Goal: Task Accomplishment & Management: Use online tool/utility

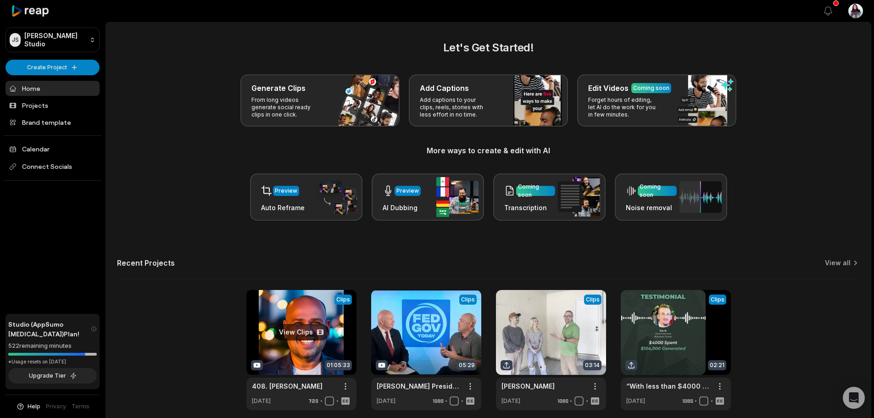
click at [308, 328] on link at bounding box center [301, 350] width 110 height 120
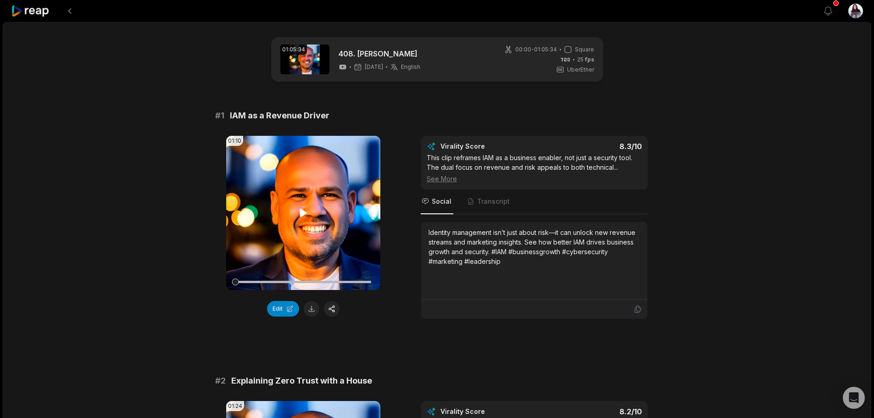
click at [305, 211] on icon at bounding box center [303, 212] width 11 height 11
click at [291, 312] on button "Edit" at bounding box center [283, 309] width 32 height 16
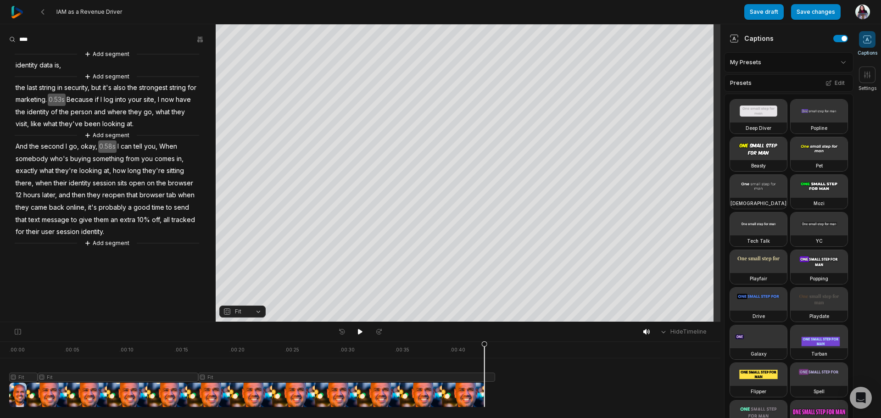
click at [19, 64] on span "identity" at bounding box center [27, 65] width 24 height 12
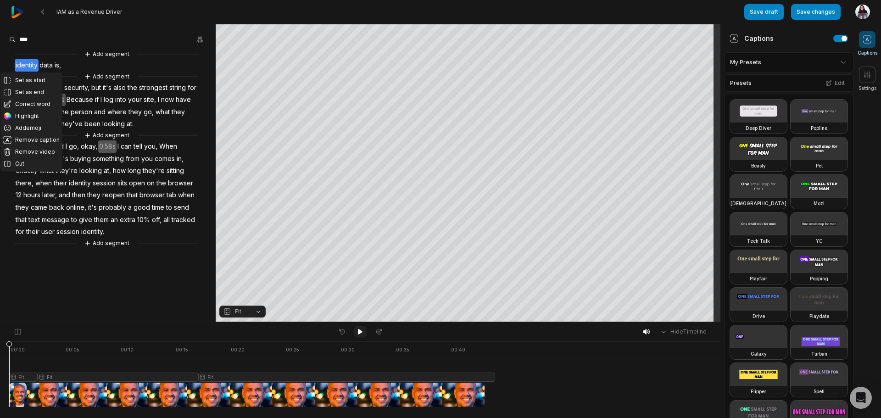
click at [361, 334] on icon at bounding box center [360, 331] width 7 height 7
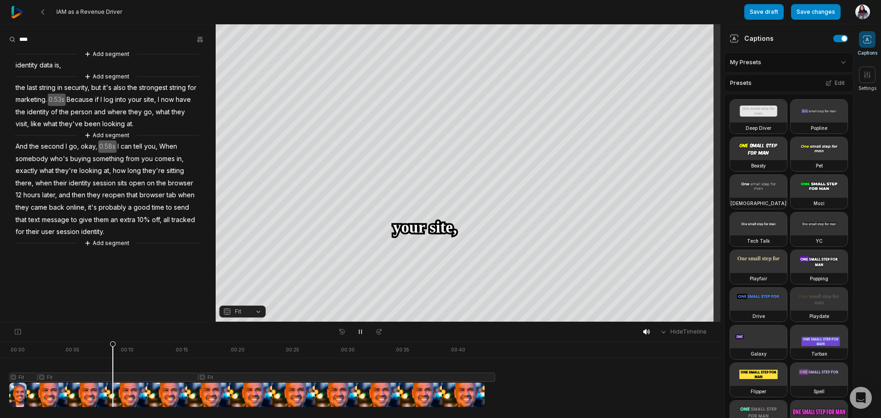
click at [825, 62] on html "IAM as a Revenue Driver Save draft Save changes Open user menu Captions Setting…" at bounding box center [440, 209] width 881 height 418
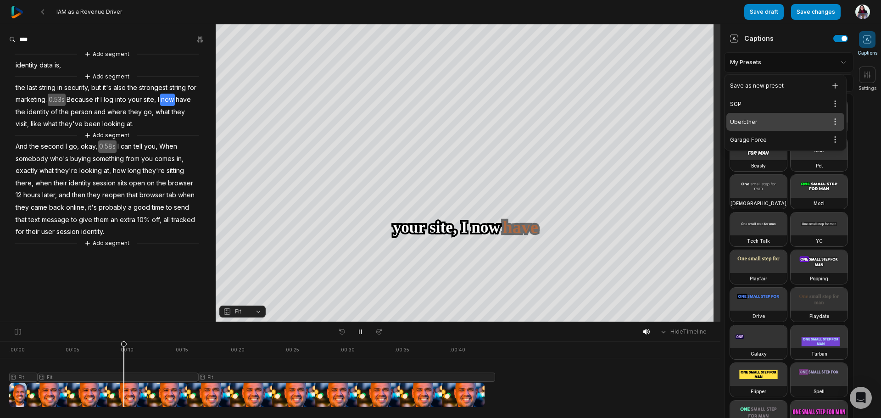
click at [826, 62] on html "IAM as a Revenue Driver Save draft Save changes Open user menu Captions Setting…" at bounding box center [440, 209] width 881 height 418
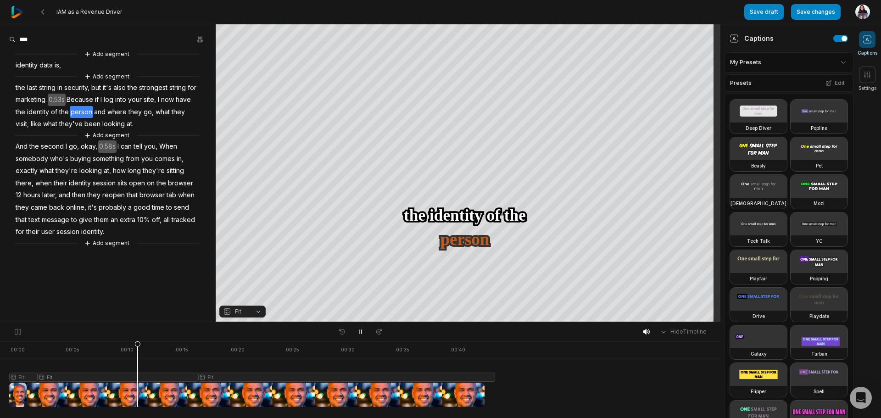
click at [768, 85] on div "Presets Edit" at bounding box center [788, 82] width 129 height 17
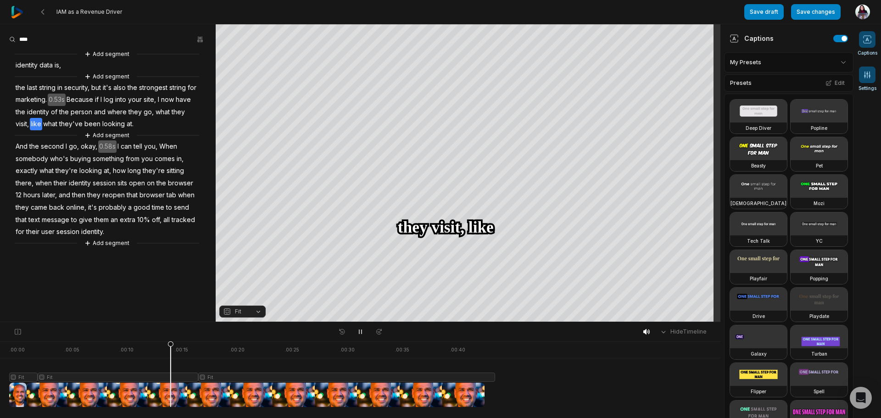
click at [862, 87] on span "Settings" at bounding box center [868, 88] width 18 height 7
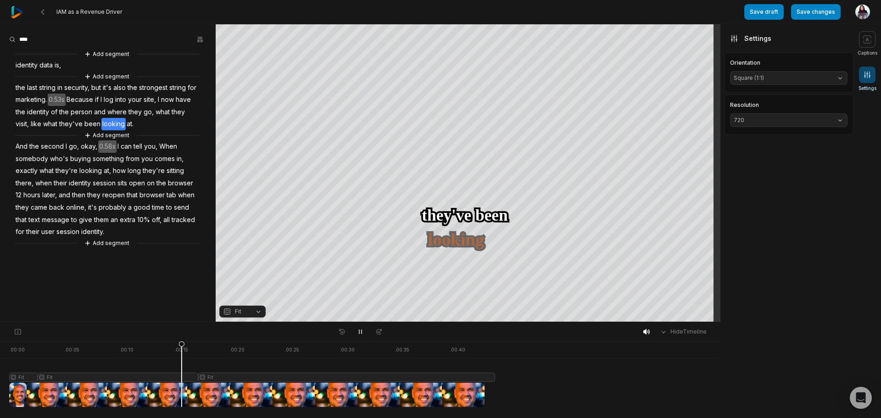
click at [862, 87] on span "Settings" at bounding box center [868, 88] width 18 height 7
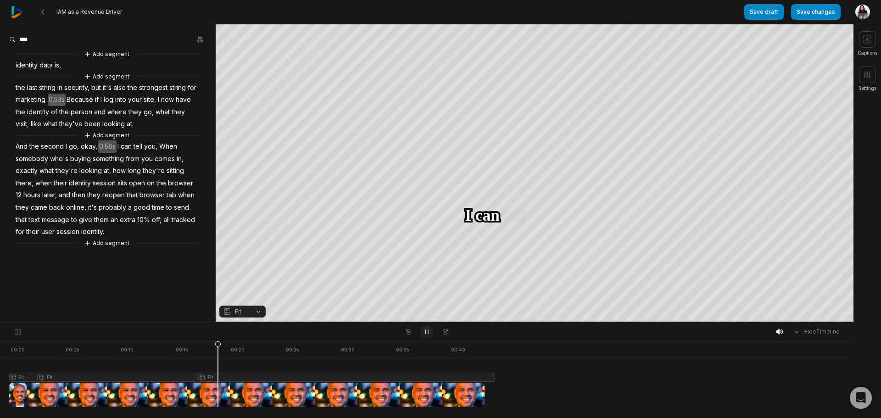
click at [427, 333] on icon at bounding box center [426, 331] width 7 height 7
click at [42, 127] on span "like" at bounding box center [36, 124] width 12 height 12
click at [42, 124] on span "like" at bounding box center [36, 124] width 12 height 12
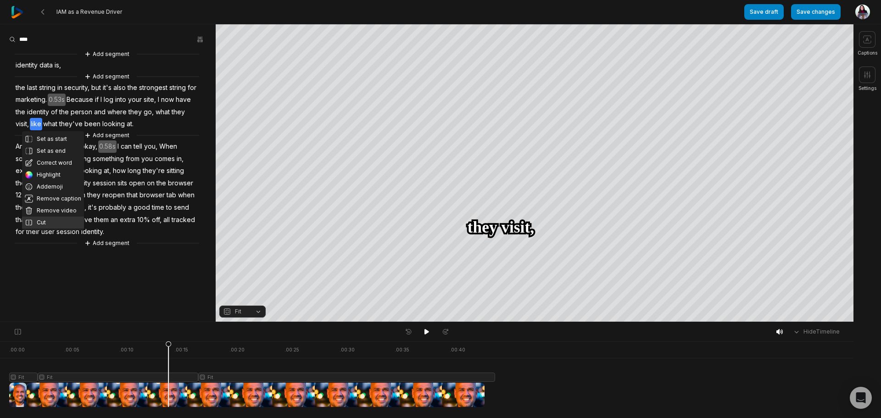
click at [63, 224] on button "Cut" at bounding box center [53, 223] width 62 height 12
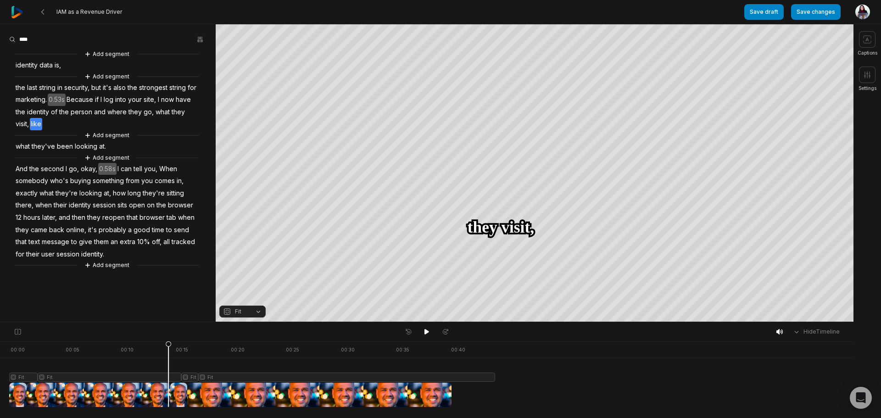
click at [114, 101] on span "log" at bounding box center [108, 100] width 11 height 12
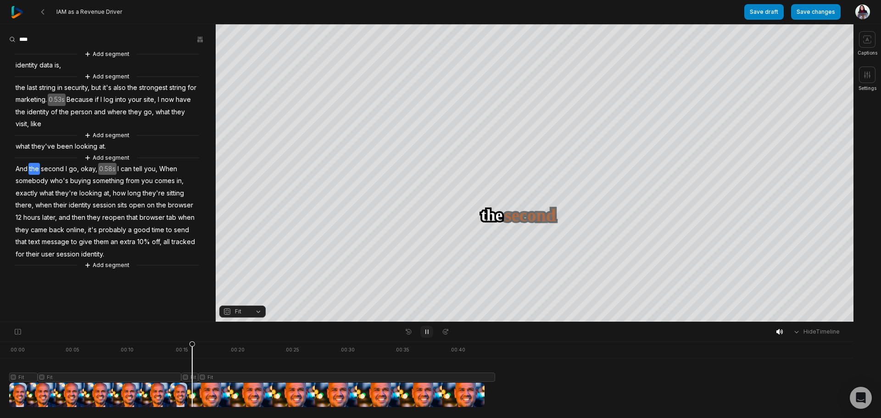
click at [428, 335] on icon at bounding box center [426, 331] width 7 height 7
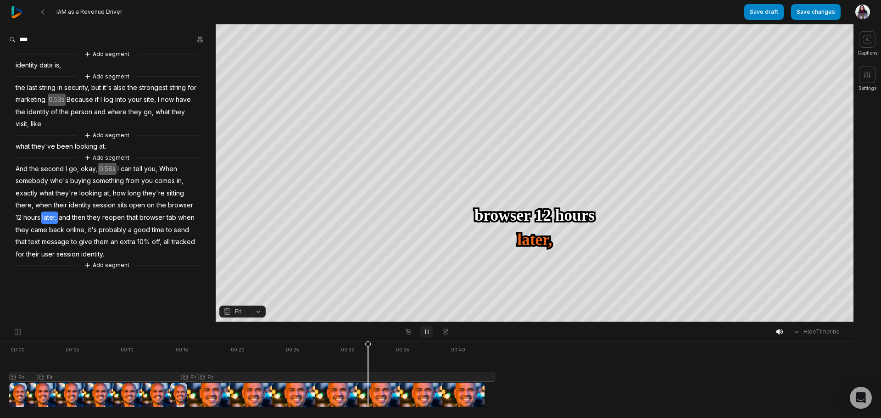
click at [428, 335] on icon at bounding box center [426, 331] width 7 height 7
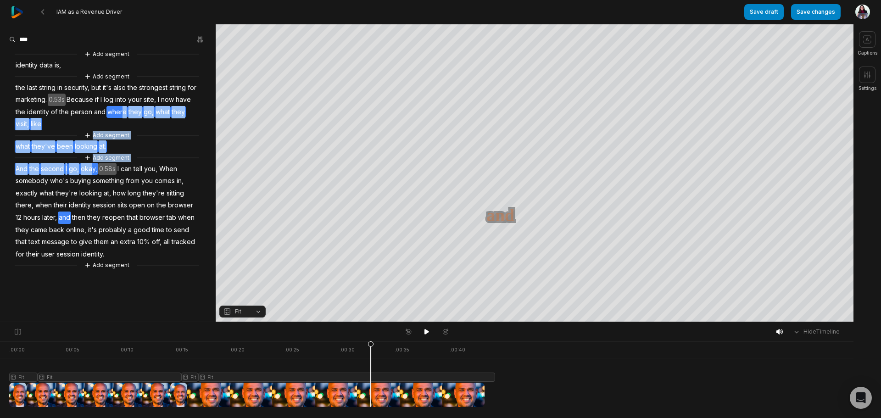
drag, startPoint x: 90, startPoint y: 170, endPoint x: 138, endPoint y: 115, distance: 73.2
click at [138, 115] on div "Add segment identity data is, Add segment the last string in security, but it's…" at bounding box center [108, 159] width 216 height 221
click at [137, 101] on button "Remove video" at bounding box center [134, 97] width 62 height 12
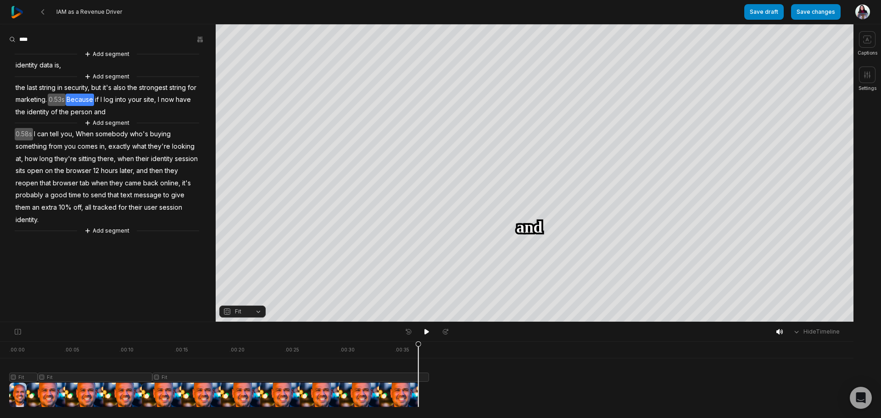
click at [91, 98] on span "Because" at bounding box center [80, 100] width 28 height 12
click at [427, 332] on icon at bounding box center [426, 331] width 7 height 7
click at [106, 114] on span "and" at bounding box center [99, 112] width 13 height 12
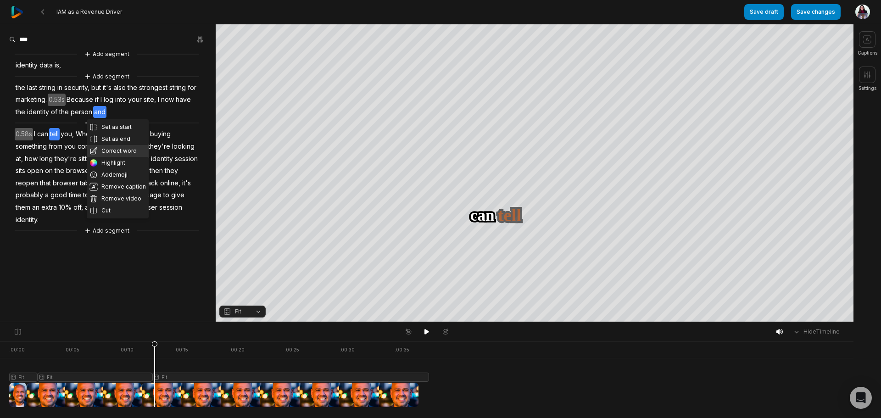
click at [105, 150] on button "Correct word" at bounding box center [118, 151] width 62 height 12
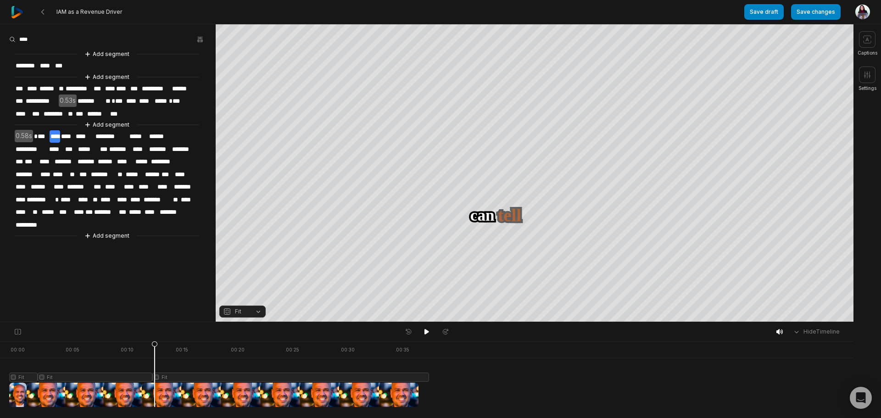
click at [109, 115] on span "******" at bounding box center [97, 114] width 23 height 12
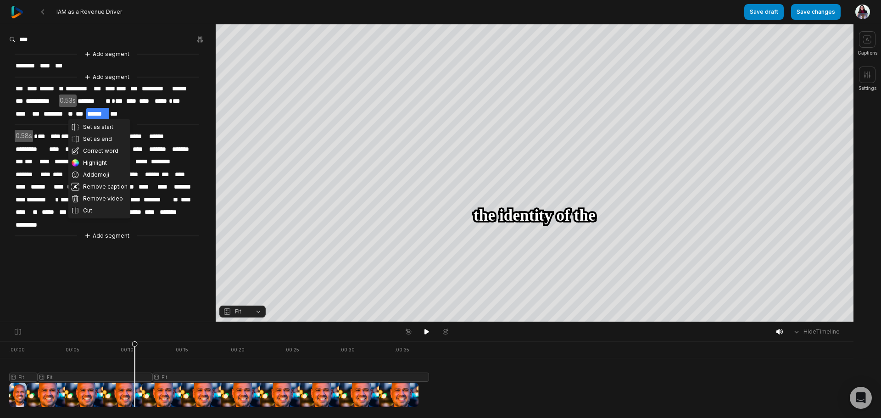
click at [164, 110] on div "**********" at bounding box center [108, 145] width 216 height 192
drag, startPoint x: 151, startPoint y: 120, endPoint x: 147, endPoint y: 119, distance: 4.6
click at [152, 120] on div "Add segment" at bounding box center [107, 125] width 185 height 10
click at [117, 123] on button "Add segment" at bounding box center [107, 125] width 49 height 10
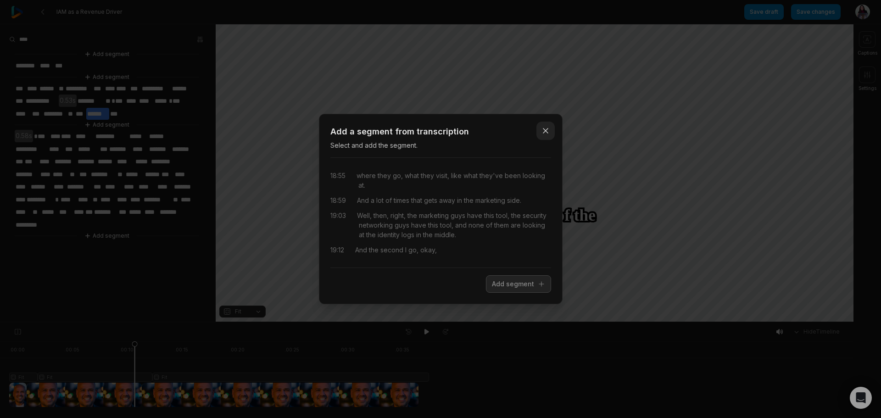
click at [544, 131] on icon "button" at bounding box center [545, 130] width 9 height 9
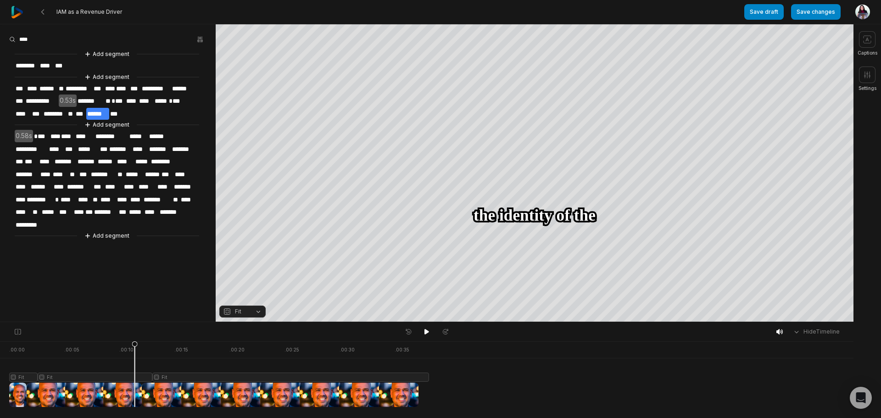
click at [123, 111] on span "***" at bounding box center [115, 114] width 13 height 12
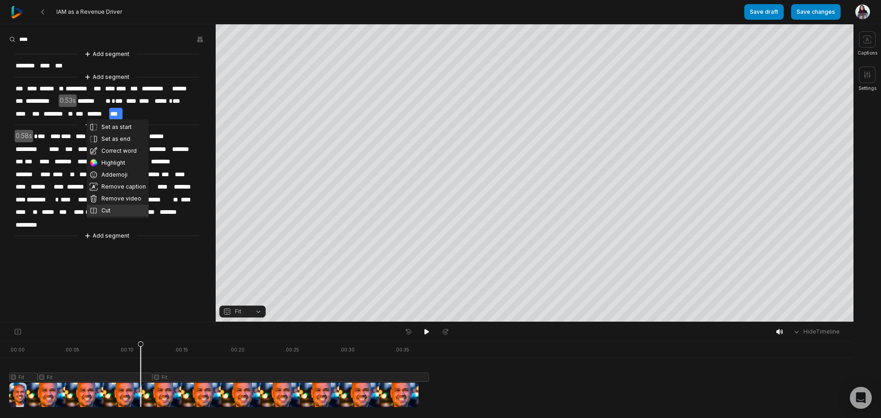
click at [116, 214] on button "Cut" at bounding box center [118, 211] width 62 height 12
click at [120, 115] on span "***" at bounding box center [115, 114] width 13 height 12
click at [129, 195] on button "Remove video" at bounding box center [118, 199] width 62 height 12
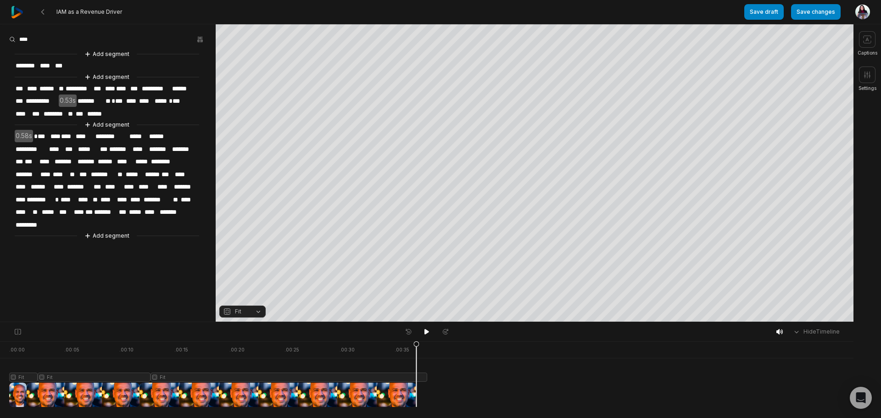
click at [21, 133] on span "0.58s" at bounding box center [24, 136] width 18 height 12
click at [25, 123] on button "Remove gap" at bounding box center [29, 120] width 58 height 14
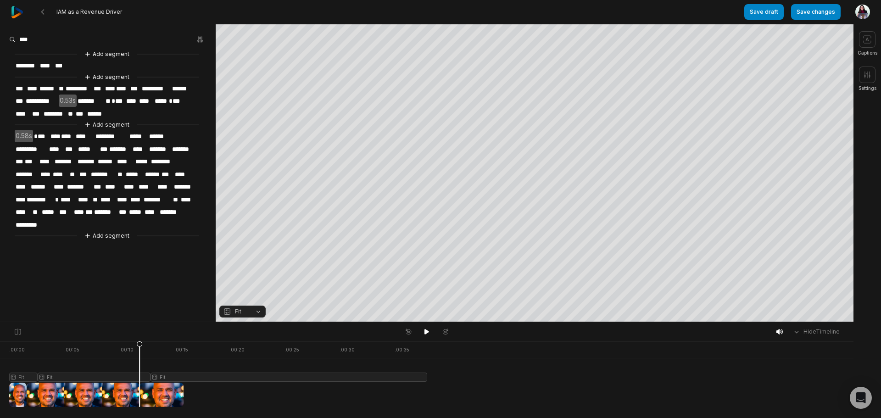
click at [24, 133] on span "0.58s" at bounding box center [24, 136] width 18 height 12
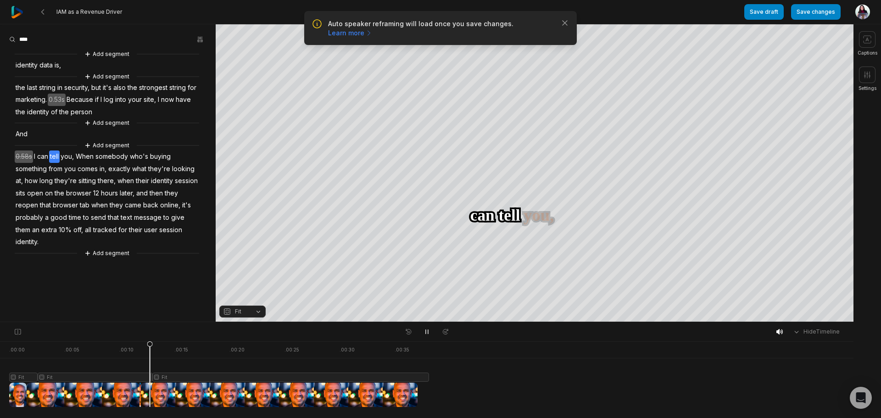
click at [425, 333] on icon at bounding box center [426, 331] width 7 height 7
click at [21, 133] on span "And" at bounding box center [22, 134] width 14 height 12
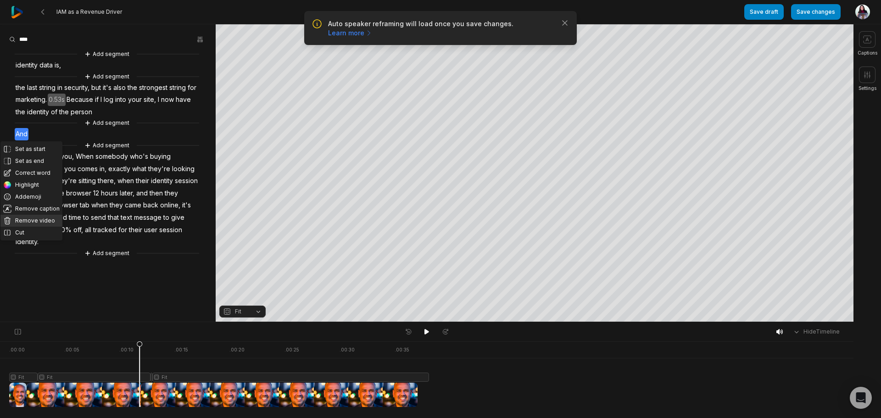
click at [28, 219] on button "Remove video" at bounding box center [31, 221] width 62 height 12
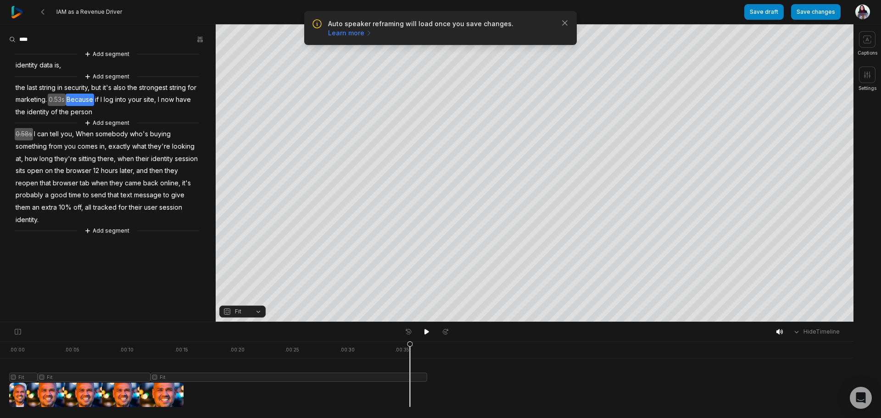
click at [88, 97] on span "Because" at bounding box center [80, 100] width 28 height 12
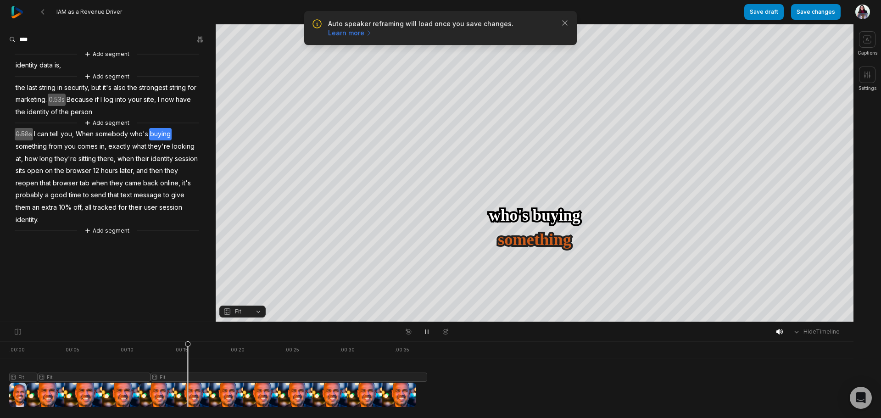
click at [77, 133] on span "When" at bounding box center [85, 134] width 20 height 12
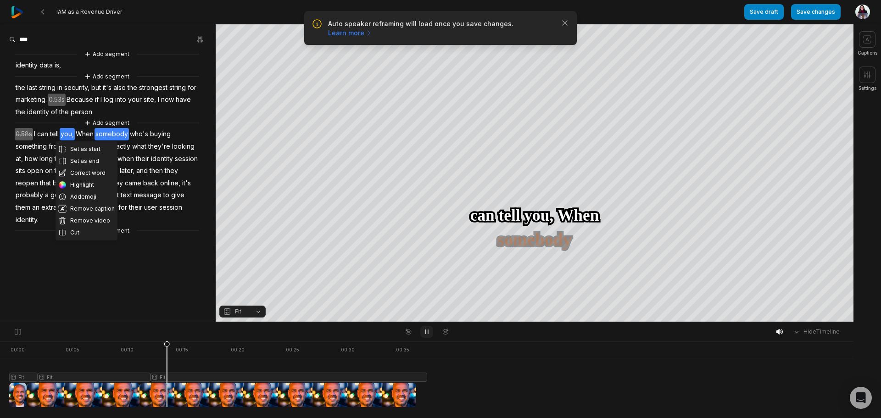
click at [426, 334] on icon at bounding box center [427, 332] width 2 height 4
click at [83, 134] on span "When" at bounding box center [85, 134] width 20 height 12
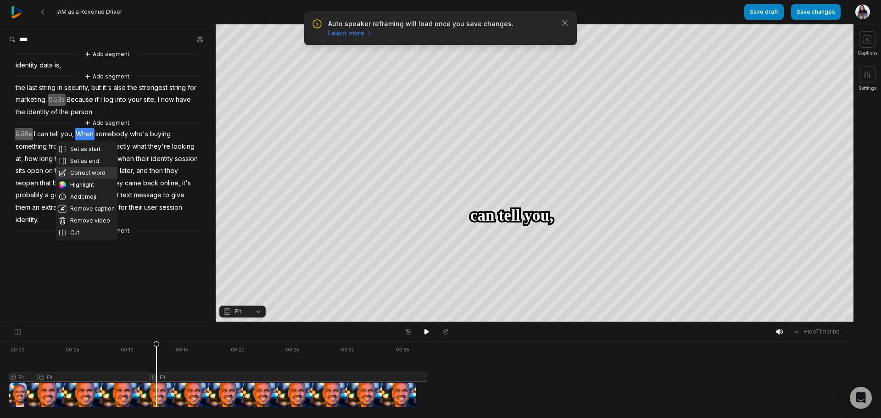
click at [85, 168] on button "Correct word" at bounding box center [87, 173] width 62 height 12
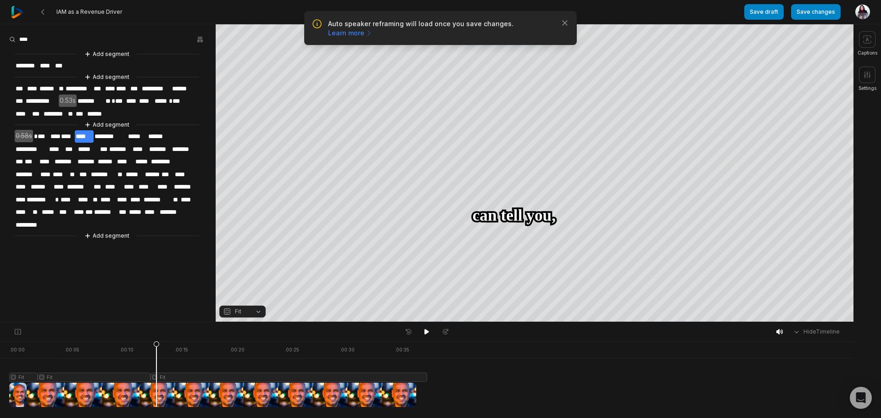
click at [32, 132] on span "0.58s" at bounding box center [24, 136] width 18 height 12
click at [95, 112] on span "******" at bounding box center [97, 114] width 23 height 12
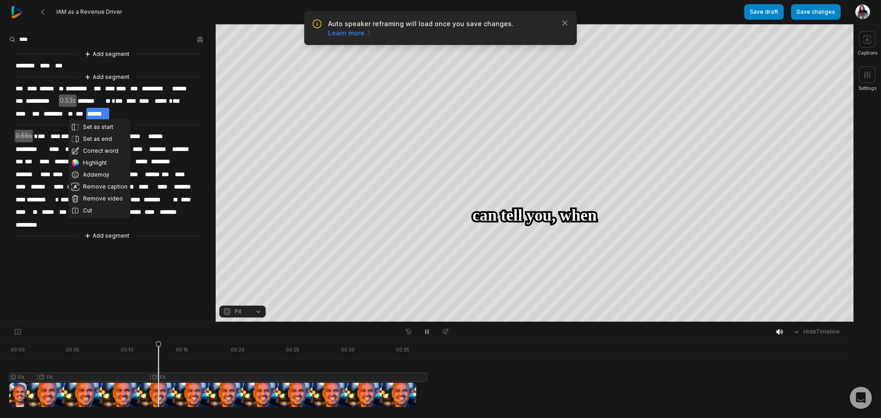
click at [174, 98] on span "***" at bounding box center [179, 101] width 15 height 12
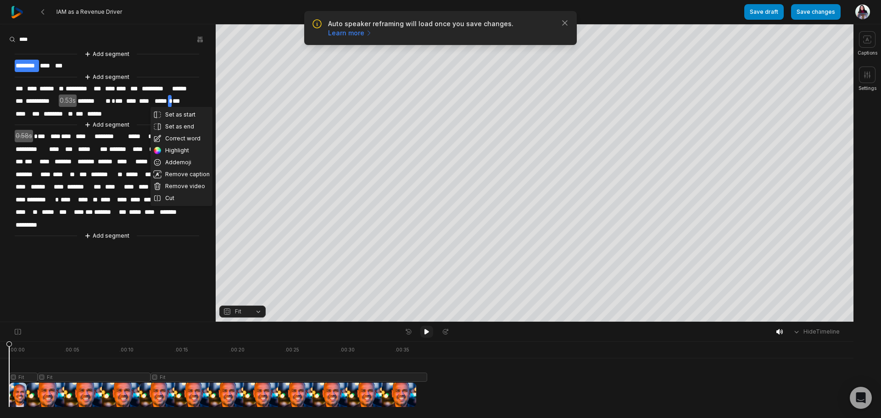
click at [424, 336] on button at bounding box center [426, 332] width 13 height 12
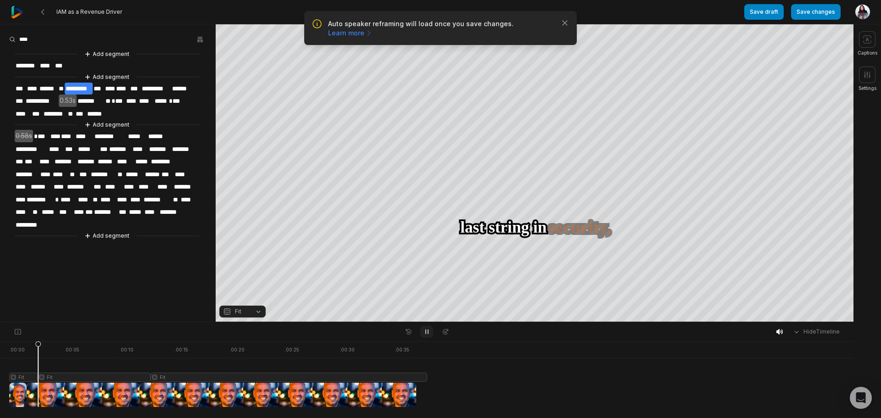
click at [424, 336] on button at bounding box center [426, 332] width 13 height 12
click at [22, 58] on div "Add segment" at bounding box center [107, 54] width 185 height 10
click at [22, 67] on span "********" at bounding box center [27, 66] width 24 height 12
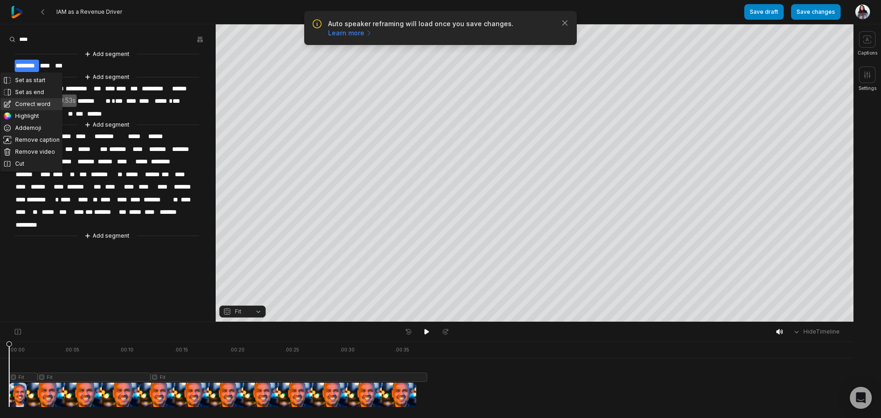
click at [32, 106] on button "Correct word" at bounding box center [31, 104] width 62 height 12
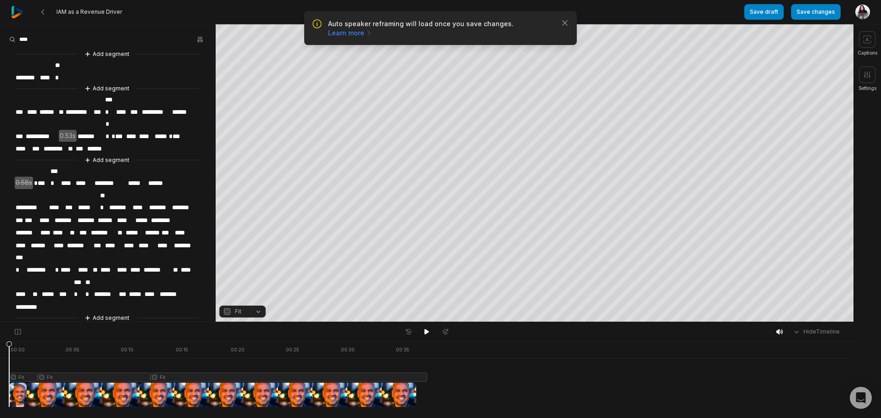
click at [17, 72] on span "********" at bounding box center [27, 78] width 24 height 12
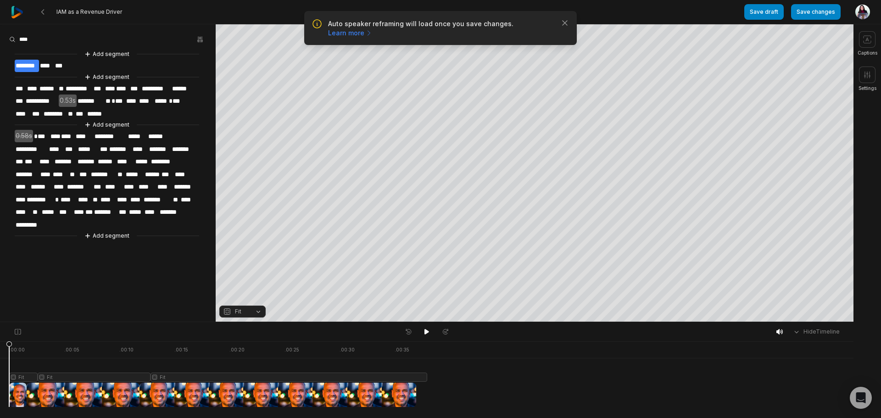
click at [28, 67] on span "********" at bounding box center [27, 66] width 24 height 12
click at [427, 330] on icon at bounding box center [426, 331] width 7 height 7
click at [45, 98] on span "**********" at bounding box center [42, 101] width 34 height 12
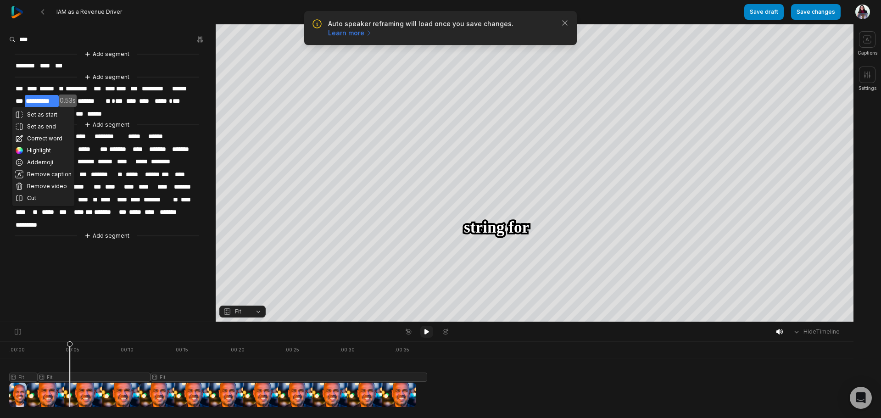
click at [426, 332] on icon at bounding box center [427, 332] width 5 height 6
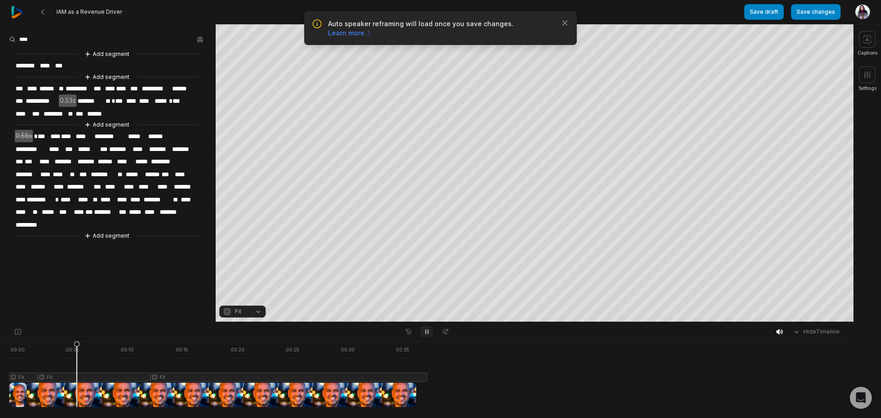
click at [425, 332] on icon at bounding box center [426, 331] width 7 height 7
click at [425, 332] on icon at bounding box center [427, 332] width 5 height 6
click at [427, 329] on icon at bounding box center [426, 331] width 7 height 7
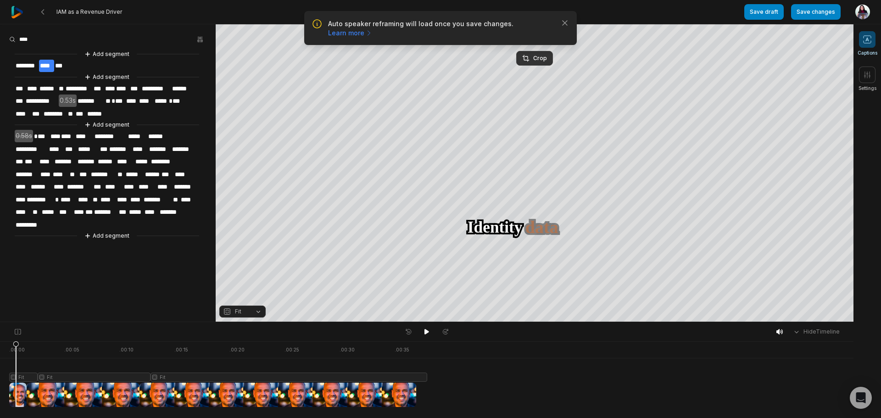
click at [873, 40] on span at bounding box center [867, 39] width 17 height 17
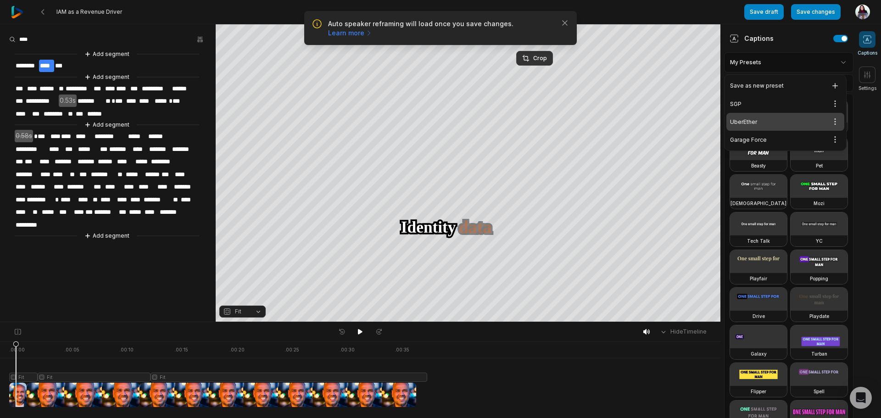
click at [824, 62] on html "Auto speaker reframing will load once you save changes. Learn more Close IAM as…" at bounding box center [440, 209] width 881 height 418
click at [833, 126] on html "Auto speaker reframing will load once you save changes. Learn more Close IAM as…" at bounding box center [440, 209] width 881 height 418
click at [828, 151] on div "Edit" at bounding box center [811, 153] width 54 height 15
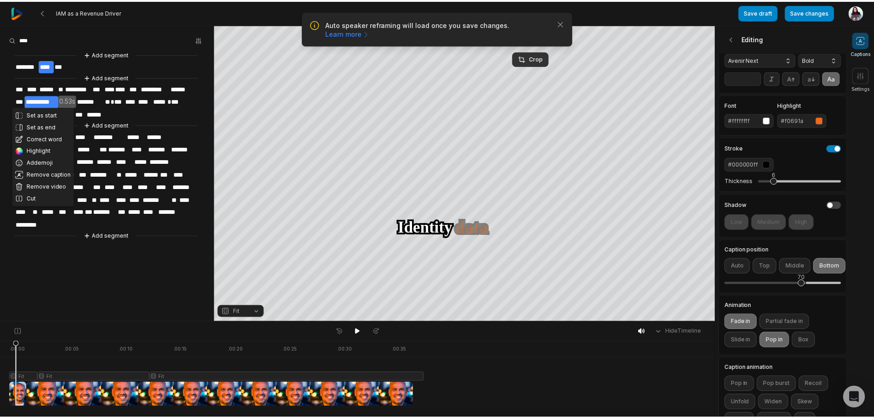
scroll to position [102, 0]
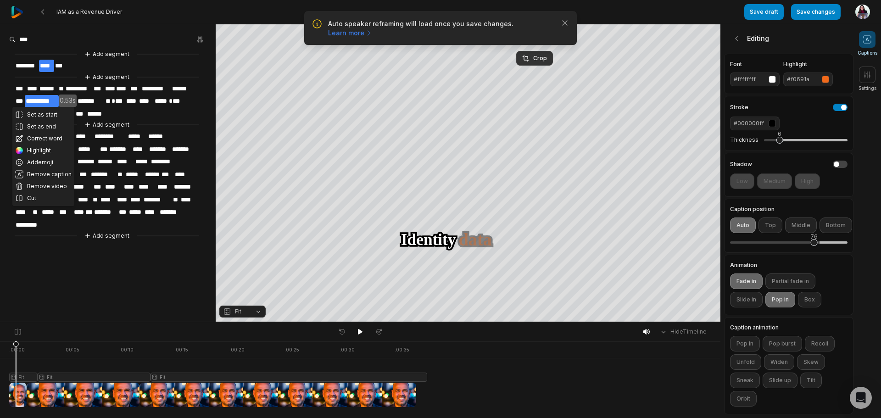
drag, startPoint x: 809, startPoint y: 235, endPoint x: 814, endPoint y: 236, distance: 4.6
click at [814, 239] on div "76" at bounding box center [814, 242] width 7 height 7
click at [361, 331] on icon at bounding box center [360, 332] width 5 height 6
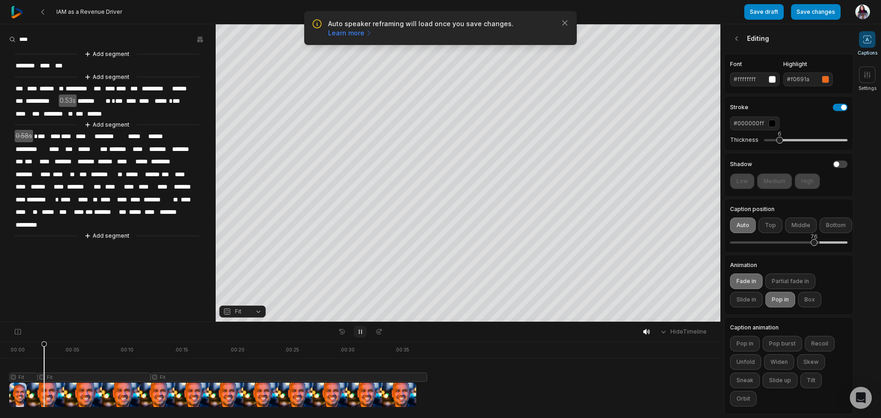
click at [361, 331] on icon at bounding box center [360, 331] width 7 height 7
click at [812, 13] on button "Save changes" at bounding box center [816, 12] width 50 height 16
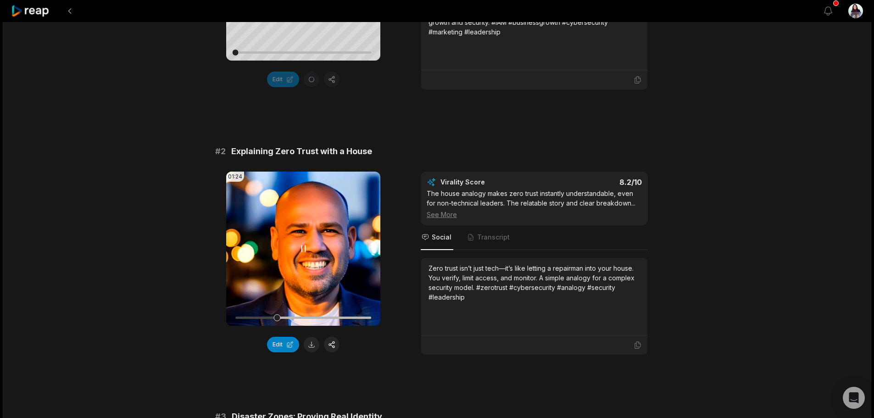
click at [305, 250] on icon at bounding box center [304, 249] width 4 height 6
click at [296, 250] on video "Your browser does not support mp4 format." at bounding box center [303, 249] width 154 height 154
click at [286, 348] on button "Edit" at bounding box center [283, 345] width 32 height 16
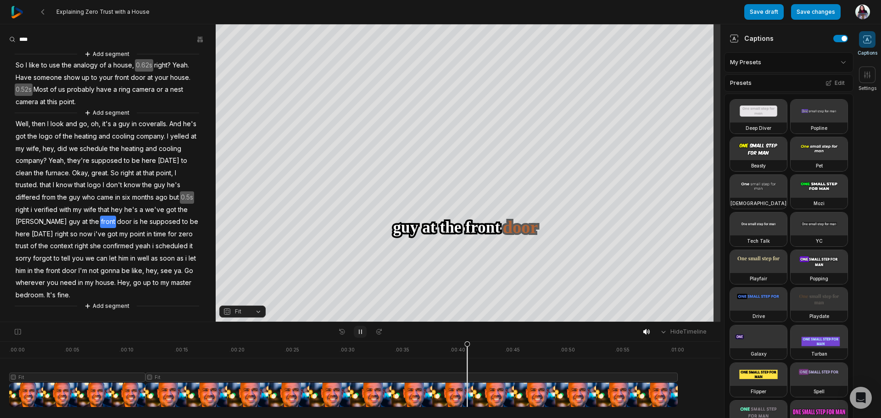
click at [357, 331] on icon at bounding box center [360, 331] width 7 height 7
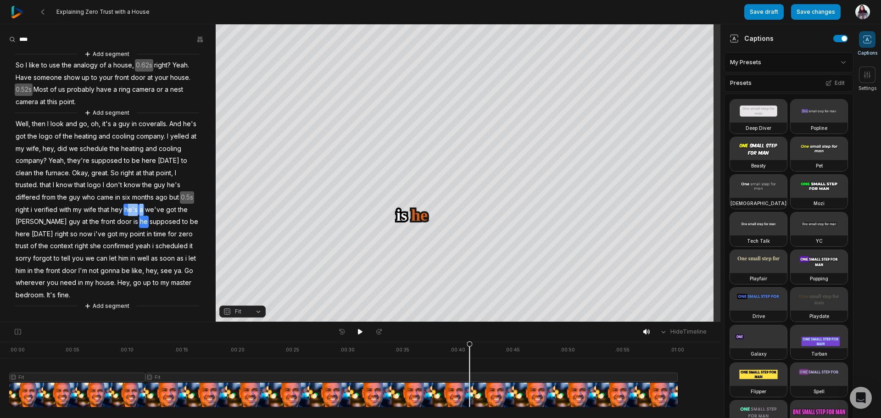
drag, startPoint x: 85, startPoint y: 210, endPoint x: 102, endPoint y: 211, distance: 17.4
click at [102, 211] on div "Add segment So I like to use the analogy of a house, 0.62s right? Yeah. Have so…" at bounding box center [108, 180] width 216 height 262
click at [31, 228] on span "here" at bounding box center [23, 234] width 16 height 12
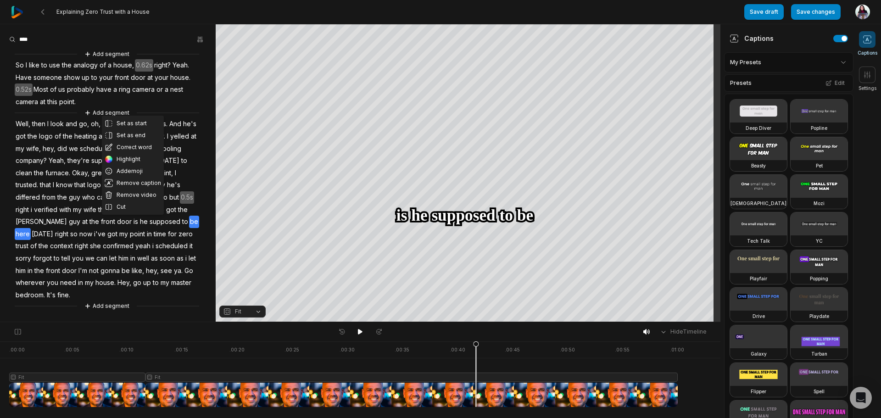
click at [80, 209] on div "Set as start Set as end Correct word Highlight Add emoji Remove caption Remove …" at bounding box center [108, 180] width 216 height 262
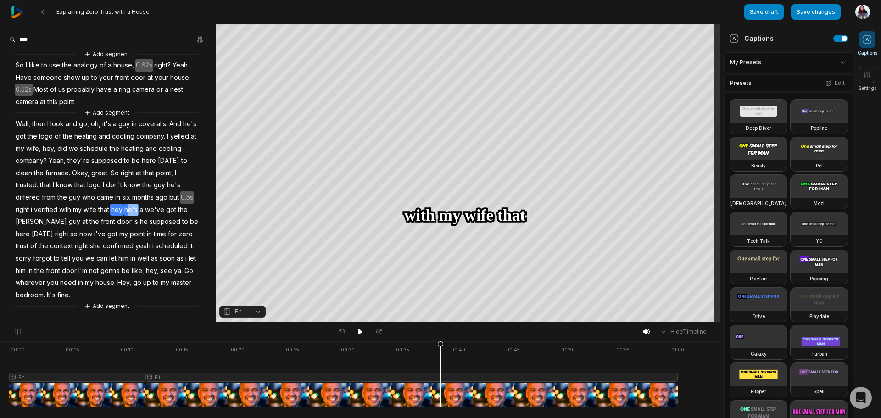
drag, startPoint x: 86, startPoint y: 209, endPoint x: 98, endPoint y: 210, distance: 12.0
click at [98, 210] on div "Add segment So I like to use the analogy of a house, 0.62s right? Yeah. Have so…" at bounding box center [108, 180] width 216 height 262
click at [149, 226] on span "supposed" at bounding box center [165, 222] width 33 height 12
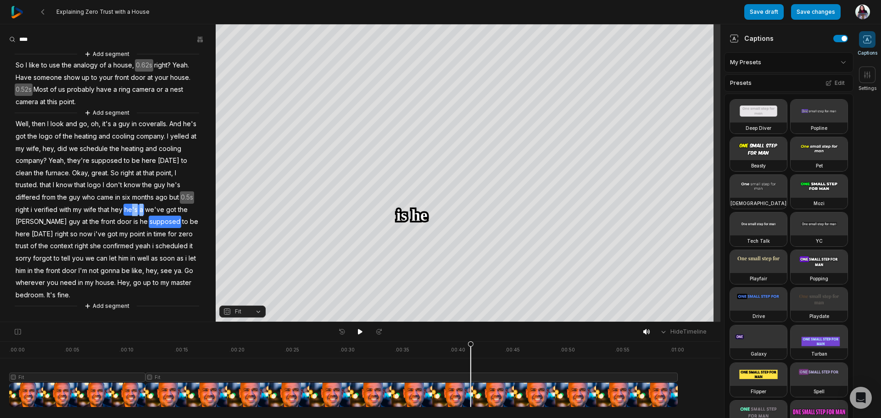
drag, startPoint x: 100, startPoint y: 209, endPoint x: 90, endPoint y: 209, distance: 9.6
click at [90, 209] on div "Add segment So I like to use the analogy of a house, 0.62s right? Yeah. Have so…" at bounding box center [108, 180] width 216 height 262
click at [96, 184] on button "Remove caption" at bounding box center [90, 183] width 62 height 12
click at [68, 216] on span "[PERSON_NAME]" at bounding box center [41, 222] width 53 height 12
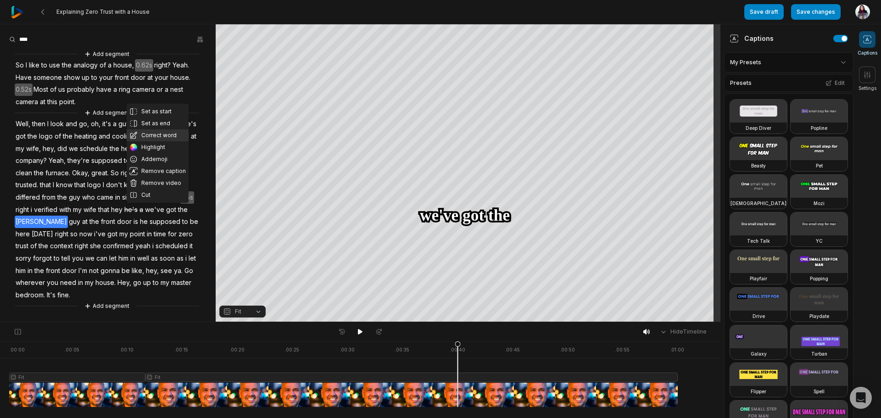
click at [150, 138] on button "Correct word" at bounding box center [158, 135] width 62 height 12
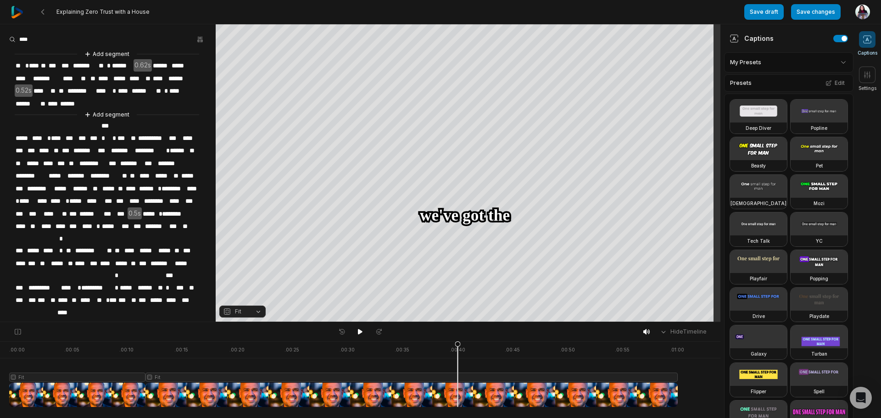
click at [142, 220] on span "***" at bounding box center [138, 226] width 11 height 12
click at [141, 220] on span "***" at bounding box center [138, 226] width 11 height 12
click at [142, 220] on span "***" at bounding box center [138, 226] width 11 height 12
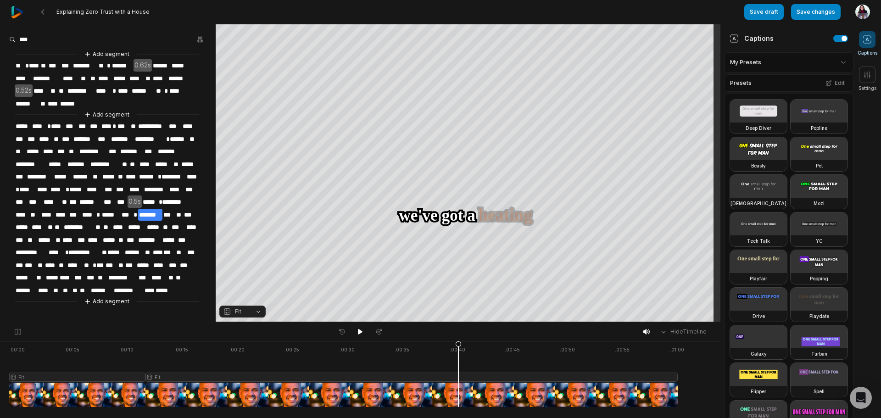
drag, startPoint x: 459, startPoint y: 343, endPoint x: 453, endPoint y: 343, distance: 5.5
click at [456, 343] on icon at bounding box center [459, 376] width 6 height 70
click at [359, 332] on icon at bounding box center [360, 332] width 5 height 6
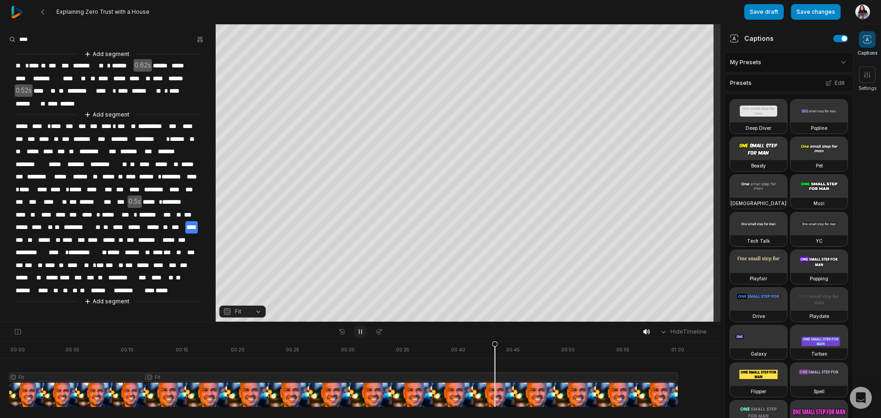
click at [359, 332] on icon at bounding box center [360, 332] width 2 height 4
click at [135, 224] on span "*****" at bounding box center [136, 227] width 19 height 12
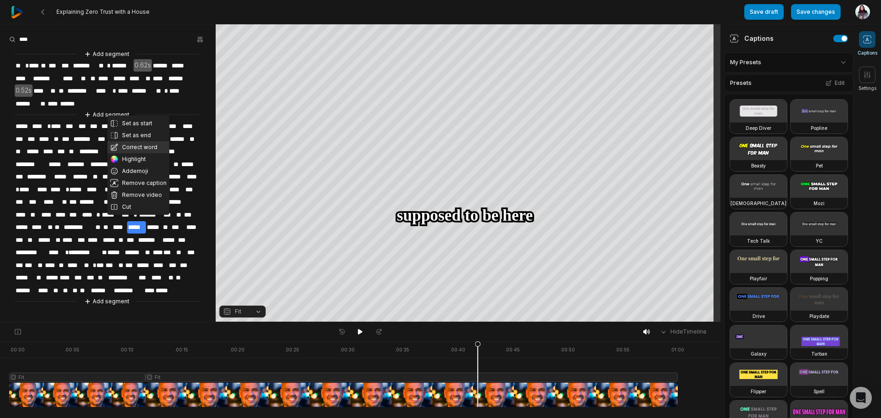
click at [147, 144] on button "Correct word" at bounding box center [138, 147] width 62 height 12
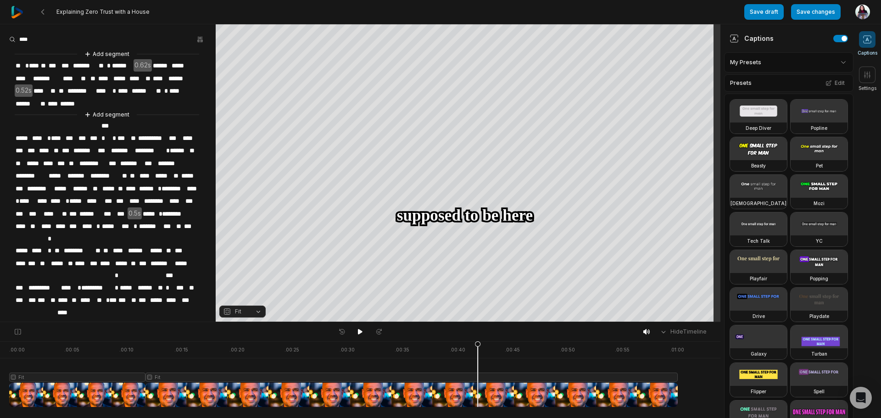
click at [153, 245] on span "*****" at bounding box center [157, 251] width 16 height 12
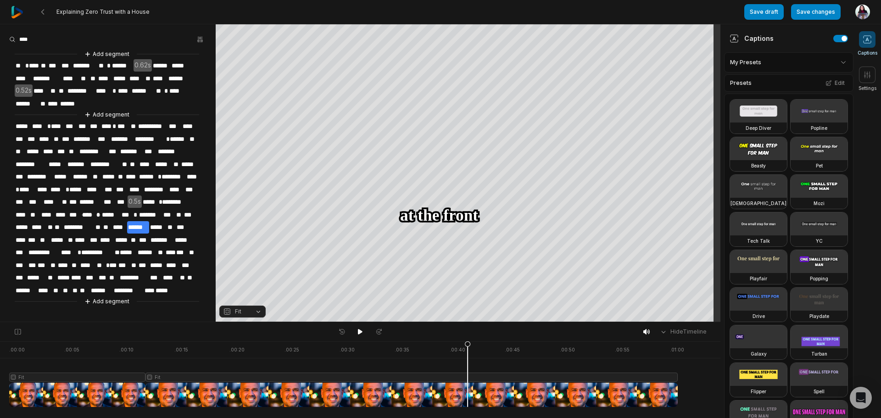
drag, startPoint x: 477, startPoint y: 344, endPoint x: 466, endPoint y: 342, distance: 11.2
click at [466, 342] on icon at bounding box center [468, 376] width 6 height 70
click at [363, 329] on icon at bounding box center [360, 331] width 7 height 7
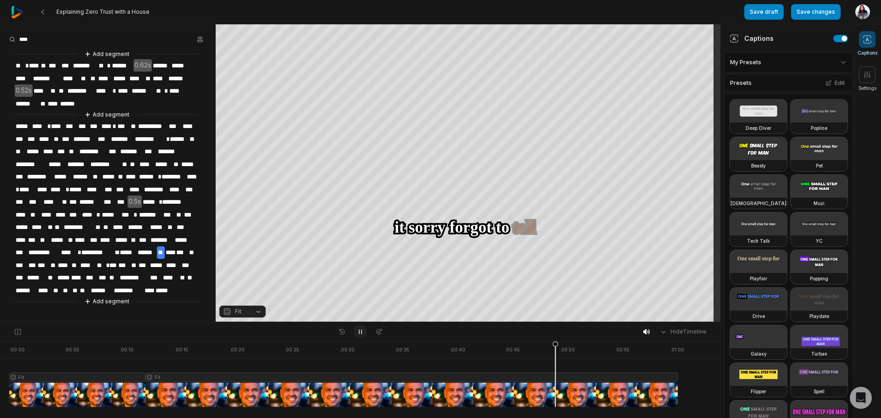
click at [360, 331] on icon at bounding box center [360, 331] width 7 height 7
click at [78, 246] on span "*" at bounding box center [78, 252] width 3 height 12
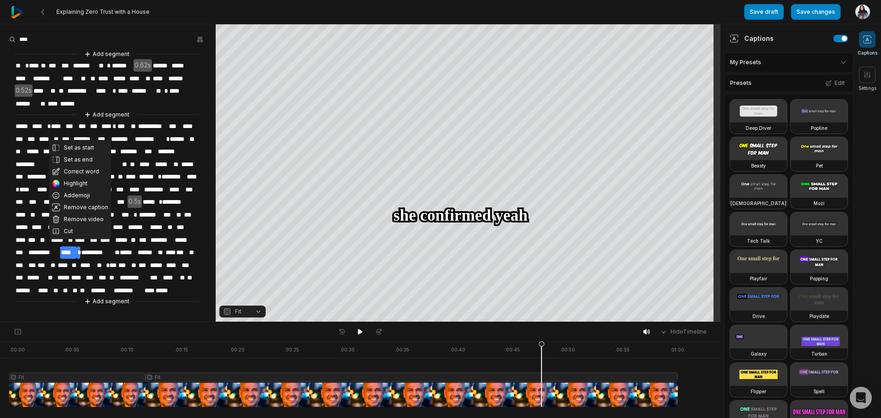
click at [80, 246] on span "*********" at bounding box center [97, 252] width 34 height 12
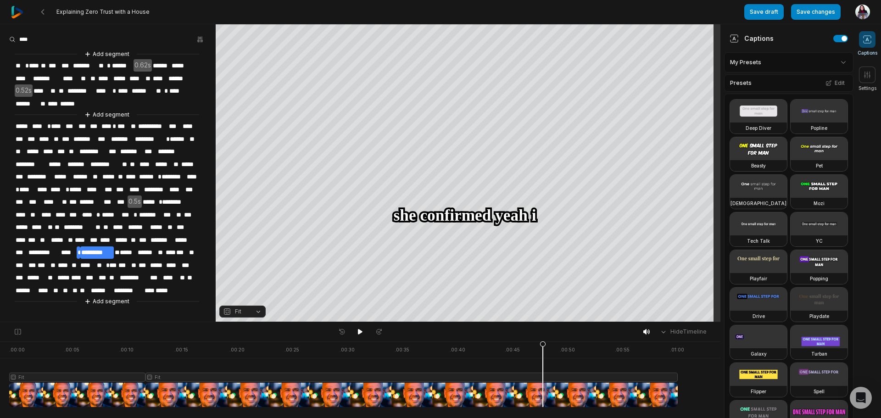
click at [81, 251] on div "**********" at bounding box center [108, 177] width 216 height 257
click at [78, 249] on span "*" at bounding box center [78, 252] width 3 height 12
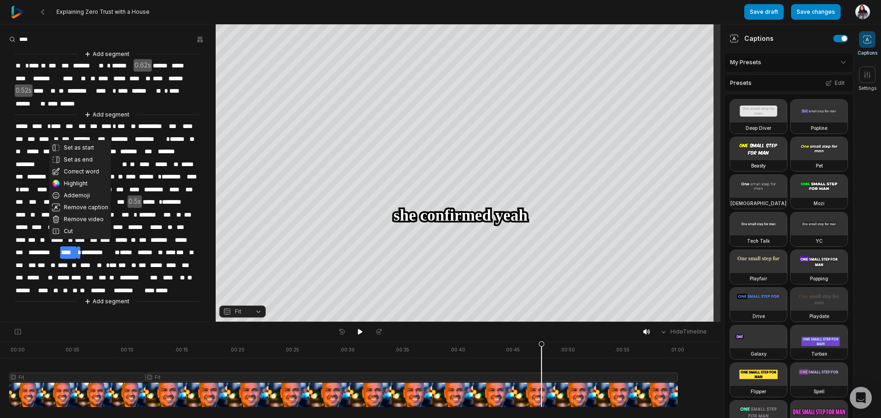
click at [80, 248] on div "**********" at bounding box center [108, 177] width 216 height 257
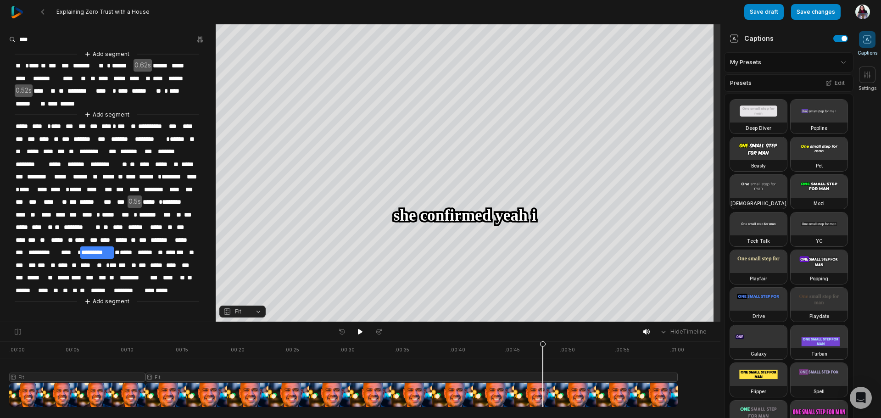
click at [80, 249] on span "*********" at bounding box center [97, 252] width 34 height 12
click at [78, 248] on span "*" at bounding box center [78, 252] width 3 height 12
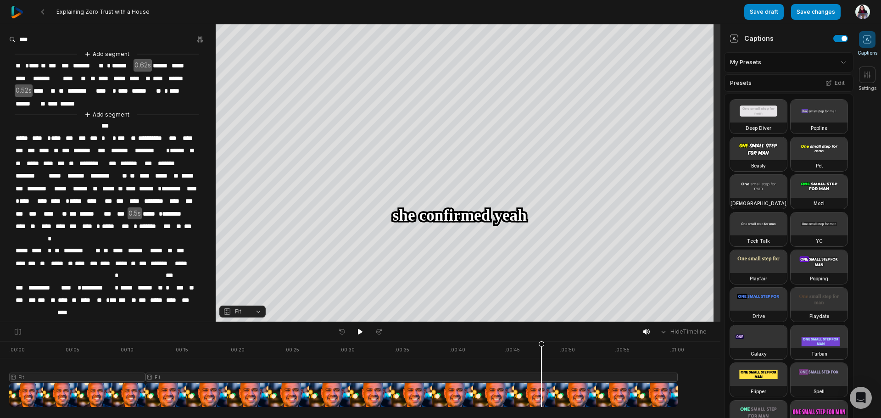
click at [117, 269] on span "**" at bounding box center [117, 275] width 6 height 12
click at [119, 294] on span "***" at bounding box center [123, 300] width 9 height 12
click at [117, 294] on span "*" at bounding box center [117, 300] width 3 height 12
click at [111, 355] on button "Add segment" at bounding box center [107, 360] width 49 height 10
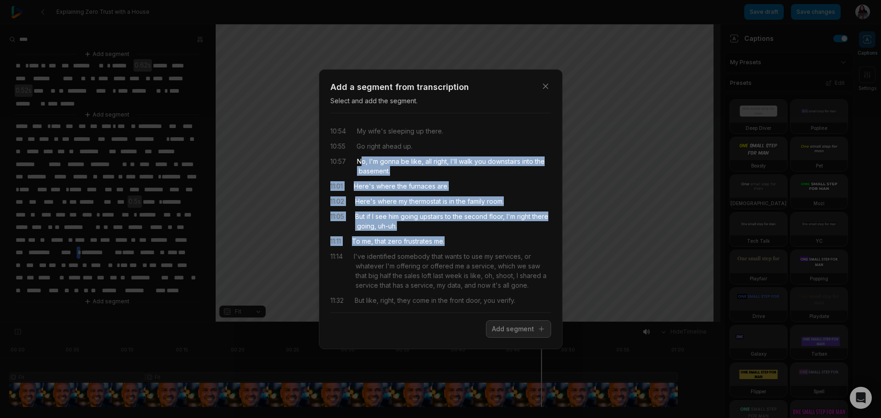
drag, startPoint x: 362, startPoint y: 162, endPoint x: 450, endPoint y: 242, distance: 119.2
click at [450, 242] on div "10:54 My wife's sleeping up there. 10:55 Go right ahead up. 10:57 No, I'm gonna…" at bounding box center [440, 213] width 221 height 185
click at [537, 335] on button "Add segment" at bounding box center [518, 328] width 65 height 17
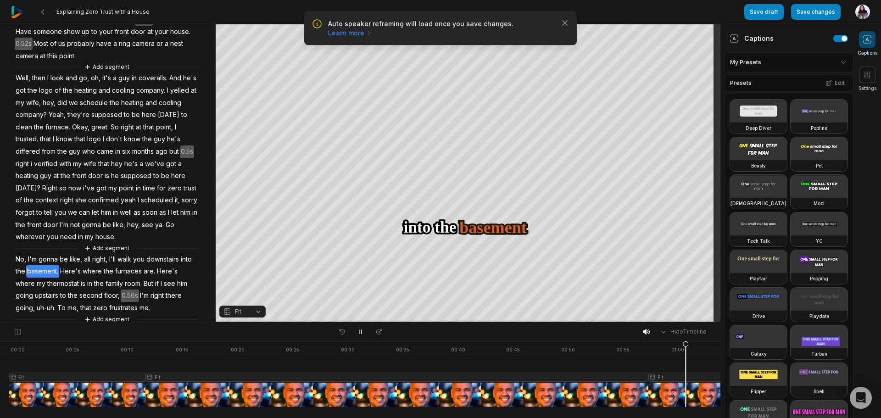
scroll to position [57, 0]
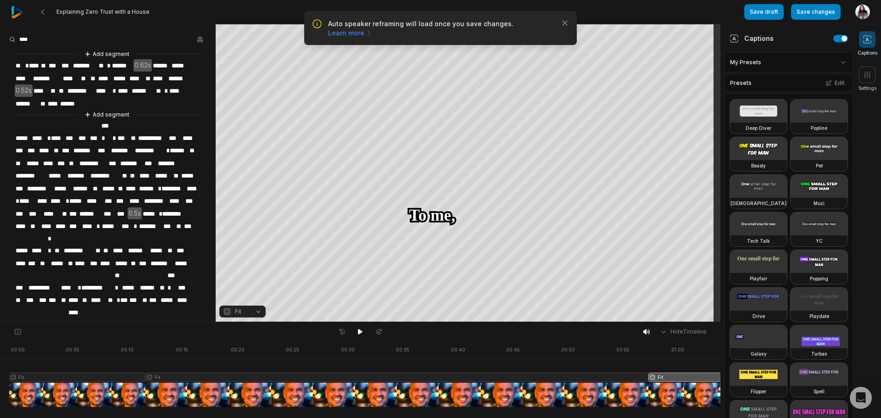
scroll to position [57, 0]
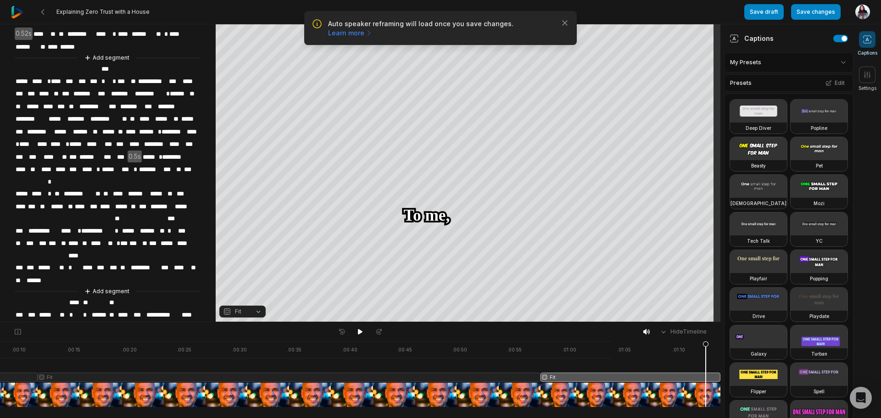
click at [93, 371] on span "****" at bounding box center [85, 377] width 15 height 12
click at [124, 371] on span "**********" at bounding box center [108, 377] width 31 height 12
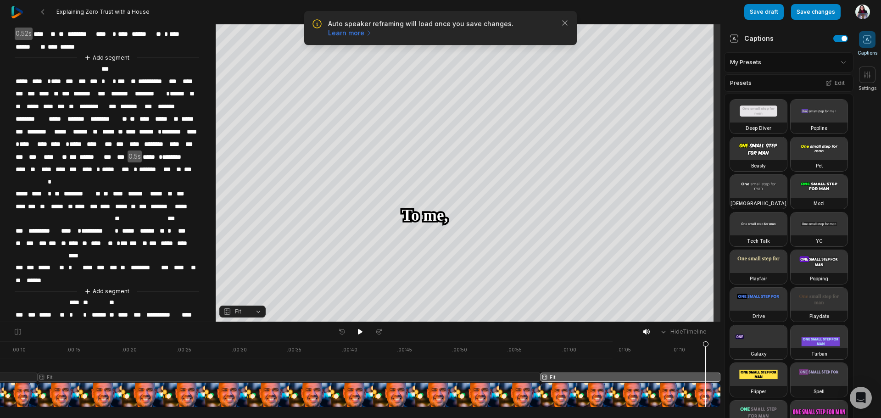
click at [124, 371] on span "**********" at bounding box center [108, 377] width 31 height 12
drag, startPoint x: 163, startPoint y: 296, endPoint x: 159, endPoint y: 297, distance: 4.6
click at [159, 297] on div "**********" at bounding box center [108, 192] width 216 height 401
click at [124, 371] on span "**********" at bounding box center [108, 377] width 31 height 12
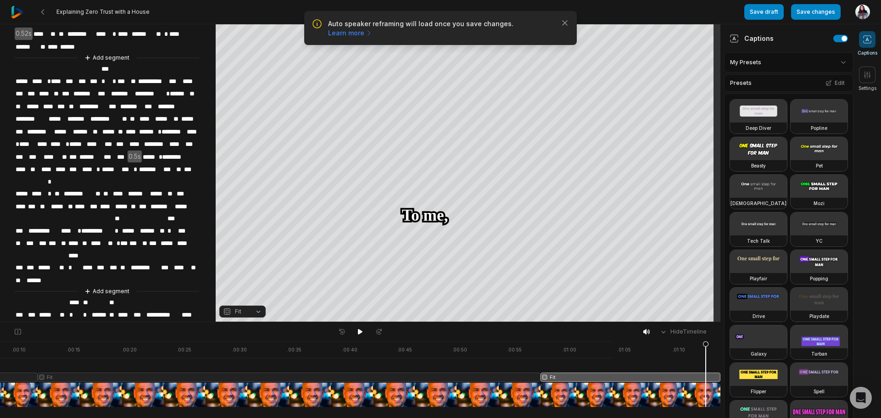
click at [124, 371] on span "**********" at bounding box center [108, 377] width 31 height 12
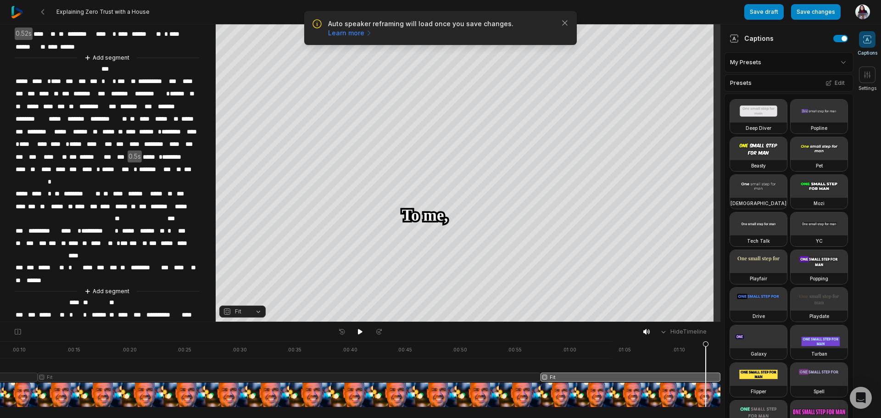
click at [124, 371] on span "**********" at bounding box center [108, 377] width 31 height 12
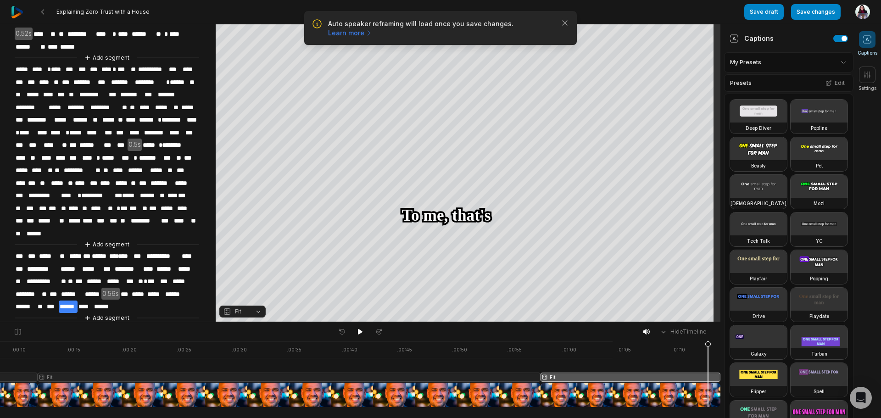
drag, startPoint x: 709, startPoint y: 346, endPoint x: 702, endPoint y: 344, distance: 7.0
click at [705, 344] on icon at bounding box center [708, 376] width 6 height 70
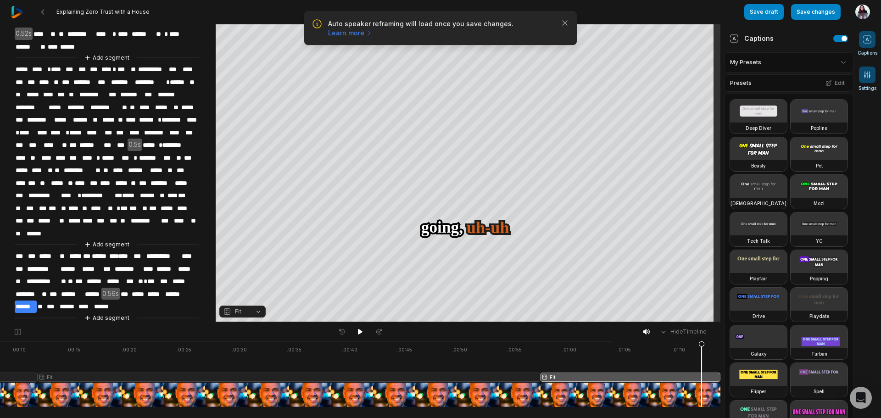
click at [867, 84] on button "Settings" at bounding box center [868, 79] width 18 height 25
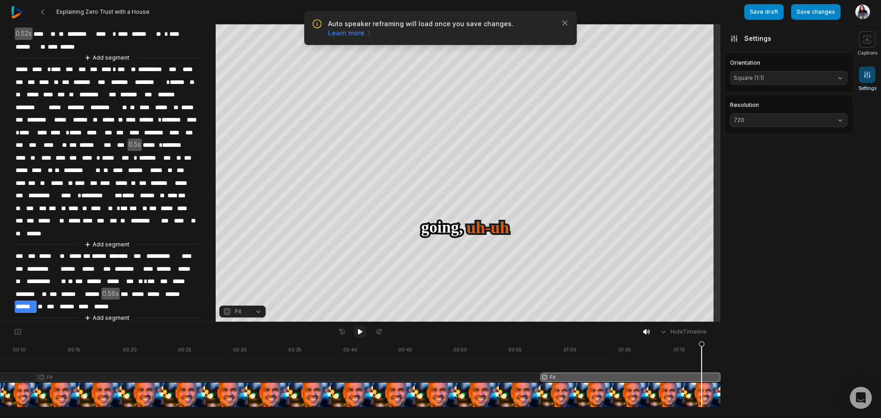
click at [364, 331] on icon at bounding box center [360, 331] width 7 height 7
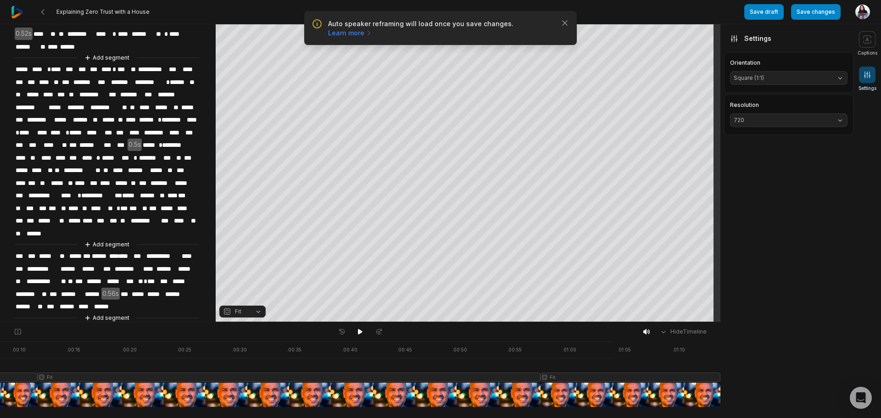
click at [353, 334] on div at bounding box center [360, 332] width 50 height 12
click at [361, 334] on icon at bounding box center [360, 331] width 7 height 7
click at [362, 332] on icon at bounding box center [360, 332] width 5 height 6
click at [362, 332] on icon at bounding box center [360, 331] width 7 height 7
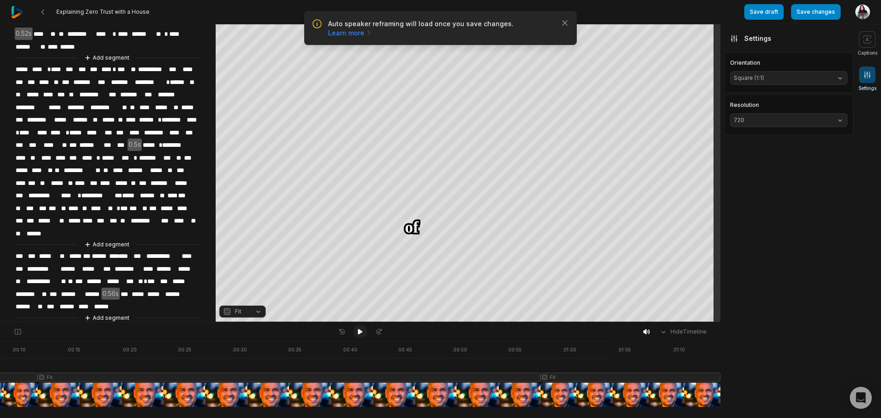
click at [358, 333] on icon at bounding box center [360, 331] width 7 height 7
click at [873, 38] on span at bounding box center [867, 39] width 17 height 17
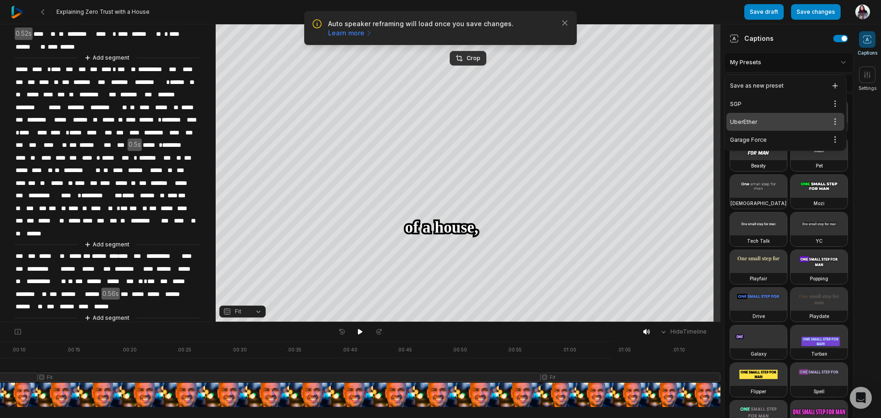
click at [825, 67] on html "Auto speaker reframing will load once you save changes. Learn more Close Explai…" at bounding box center [440, 209] width 881 height 418
click at [825, 62] on html "Auto speaker reframing will load once you save changes. Learn more Close Explai…" at bounding box center [440, 209] width 881 height 418
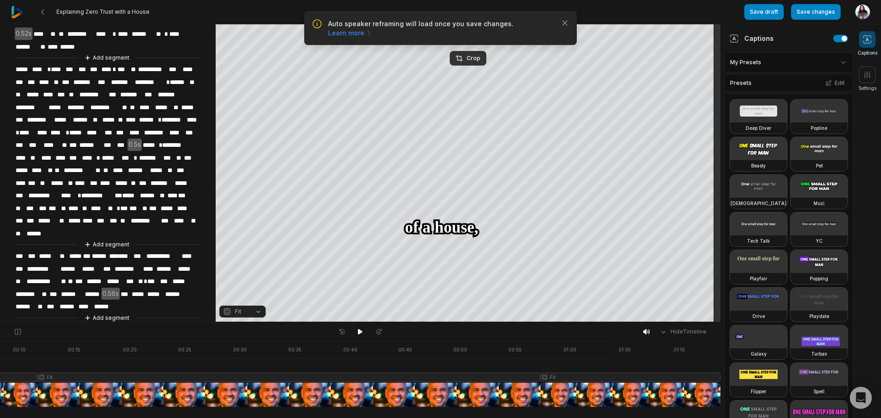
click at [832, 62] on html "Auto speaker reframing will load once you save changes. Learn more Close Explai…" at bounding box center [440, 209] width 881 height 418
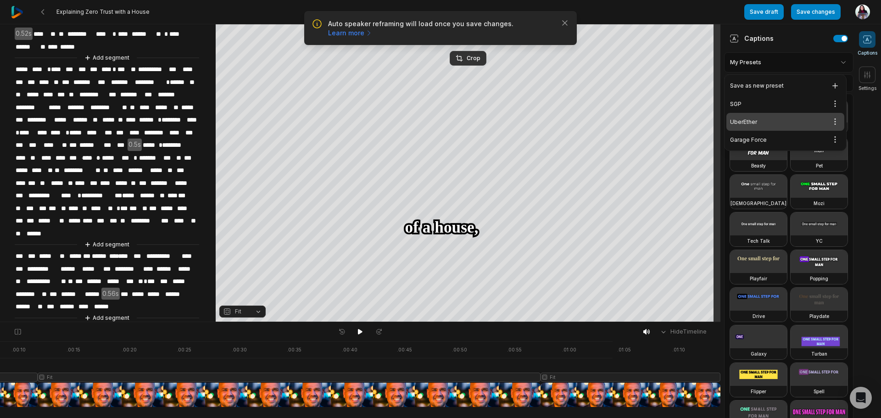
click at [837, 69] on html "Auto speaker reframing will load once you save changes. Learn more Close Explai…" at bounding box center [440, 209] width 881 height 418
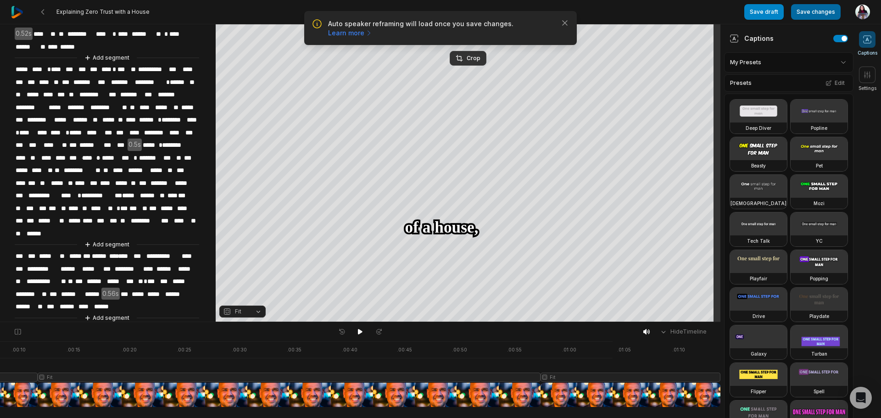
click at [831, 9] on button "Save changes" at bounding box center [816, 12] width 50 height 16
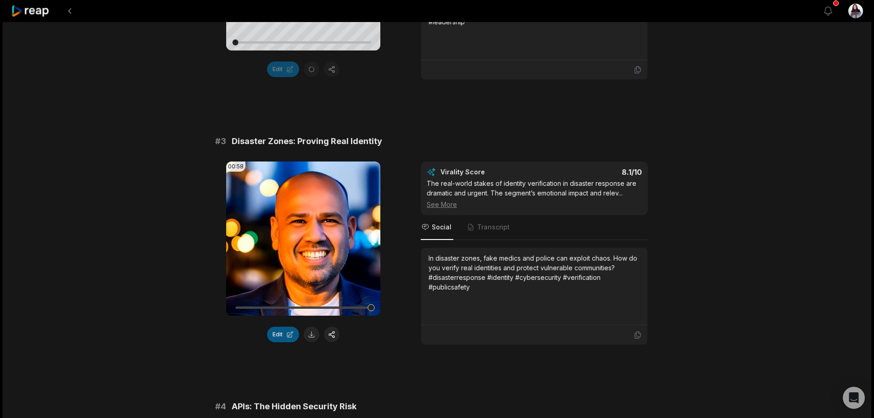
click at [278, 334] on button "Edit" at bounding box center [283, 335] width 32 height 16
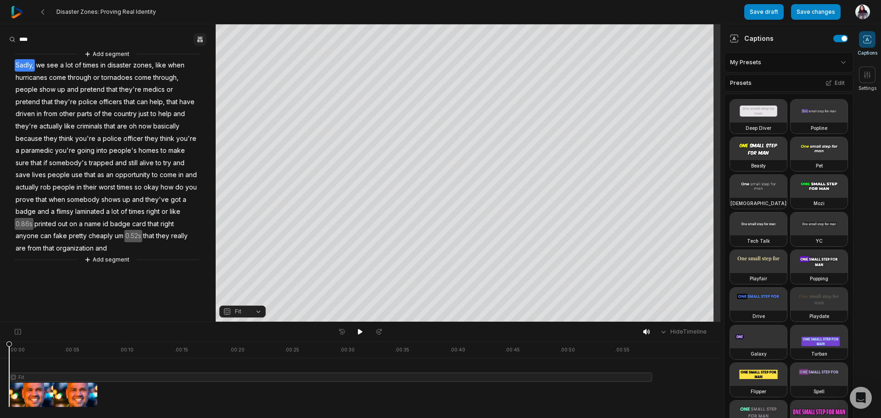
click at [201, 43] on button "button" at bounding box center [200, 39] width 13 height 13
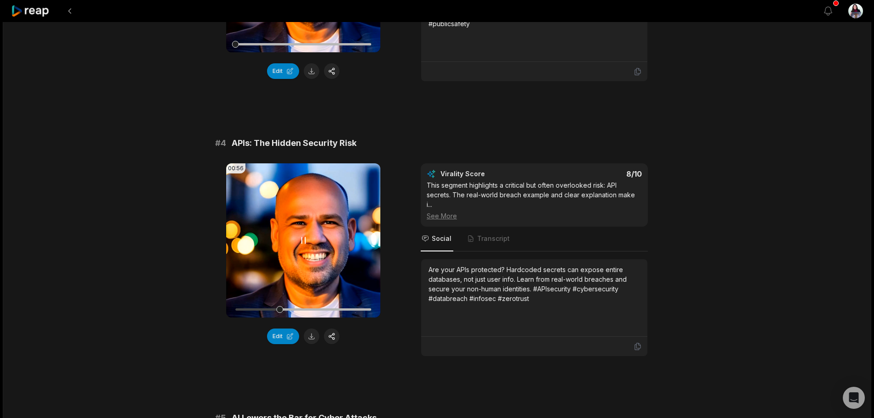
click at [254, 309] on div at bounding box center [303, 309] width 136 height 2
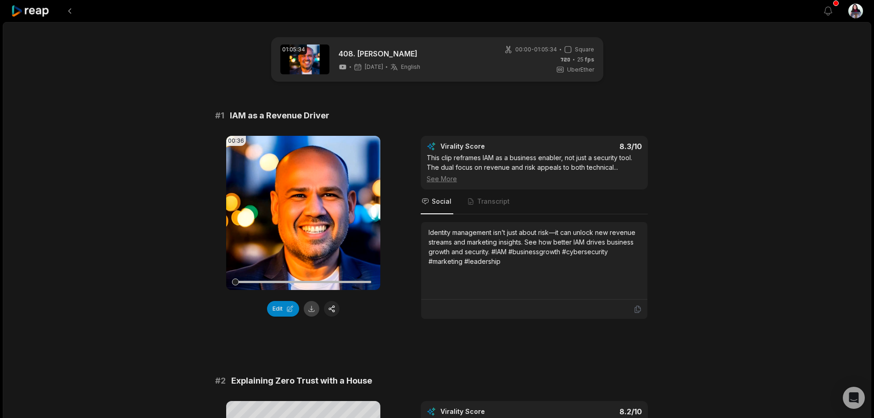
click at [310, 311] on button at bounding box center [312, 309] width 16 height 16
